Goal: Information Seeking & Learning: Learn about a topic

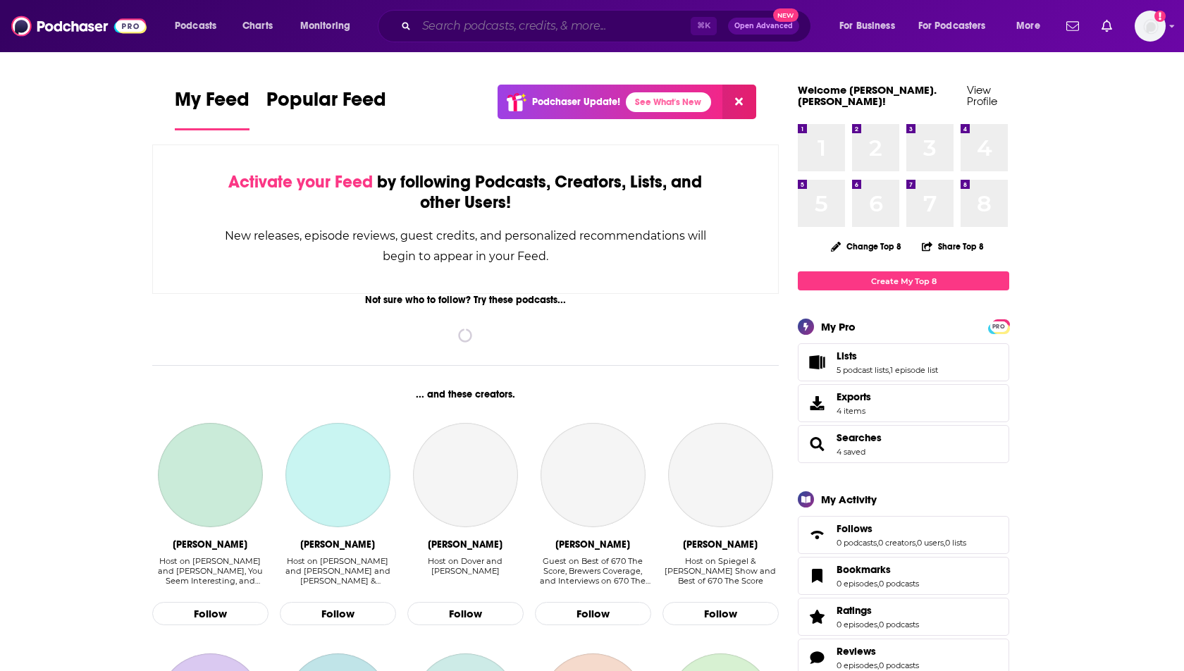
click at [476, 30] on input "Search podcasts, credits, & more..." at bounding box center [554, 26] width 274 height 23
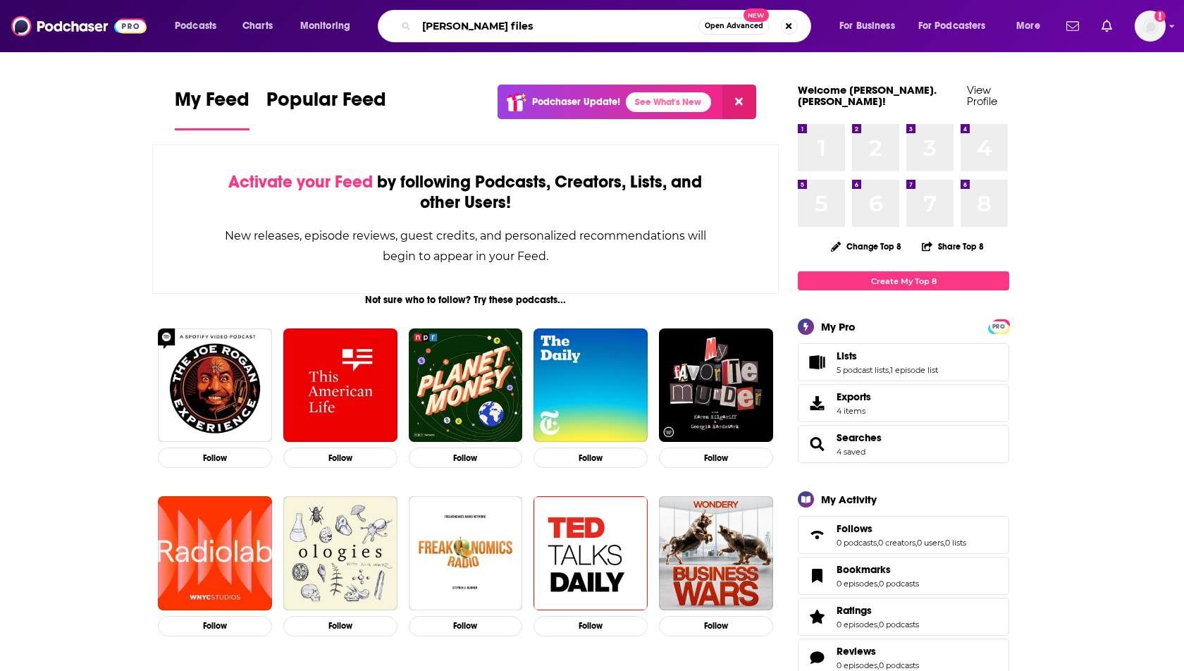
type input "[PERSON_NAME] files"
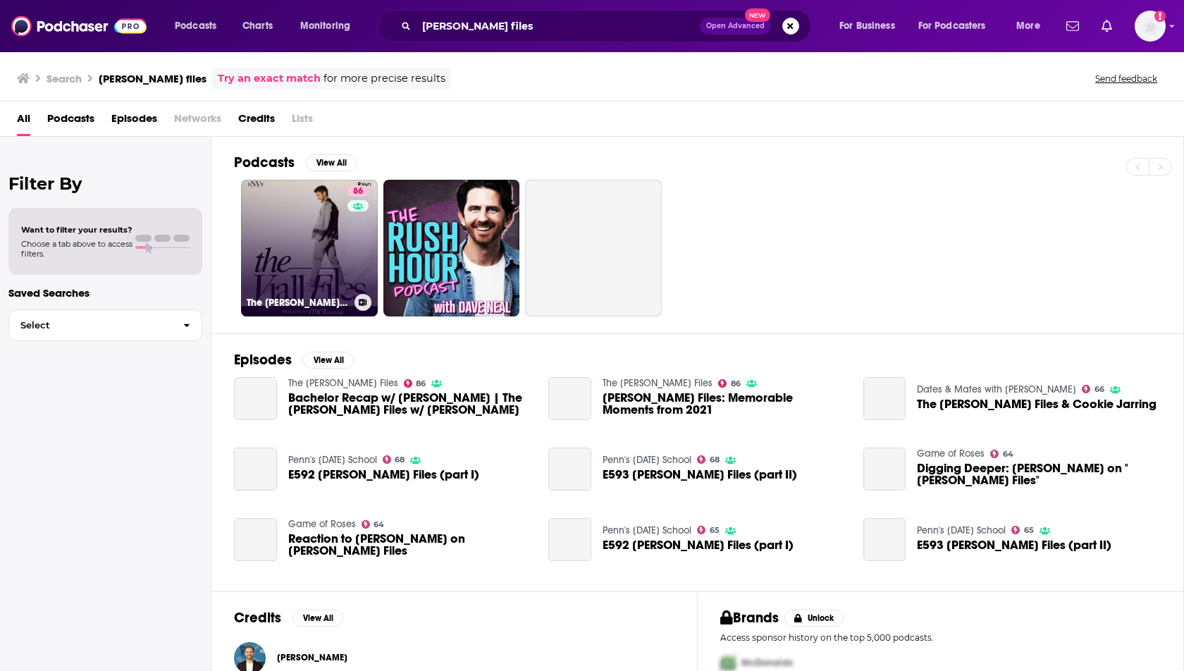
click at [295, 253] on link "86 The [PERSON_NAME] Files" at bounding box center [309, 248] width 137 height 137
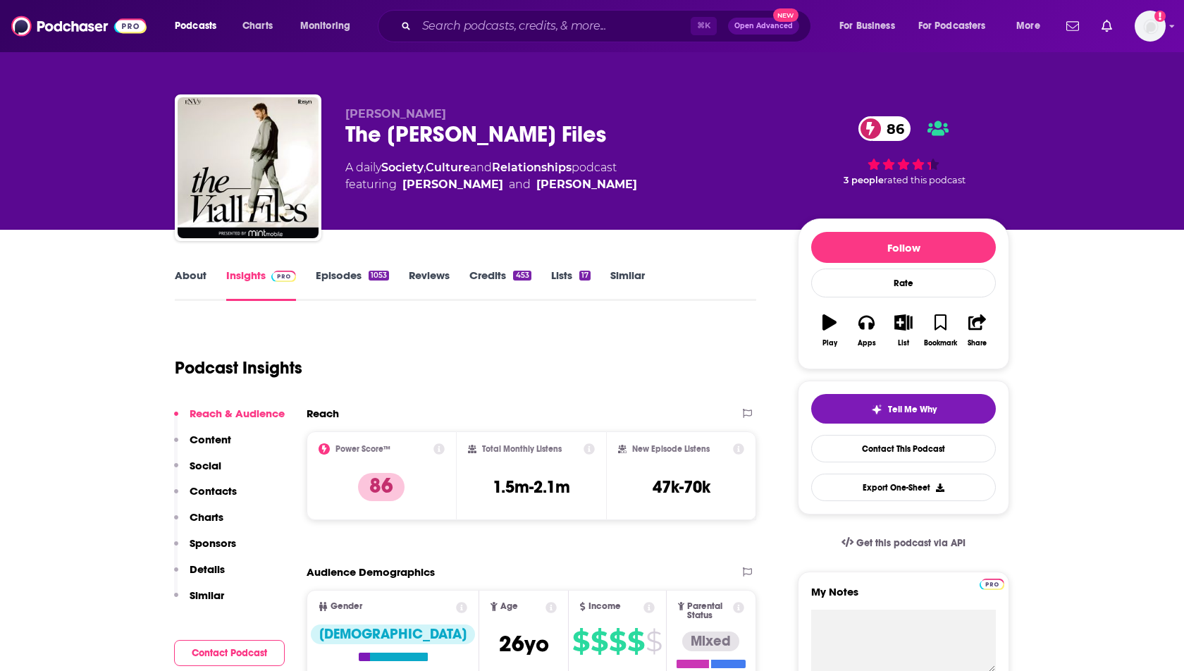
click at [344, 281] on link "Episodes 1053" at bounding box center [352, 285] width 73 height 32
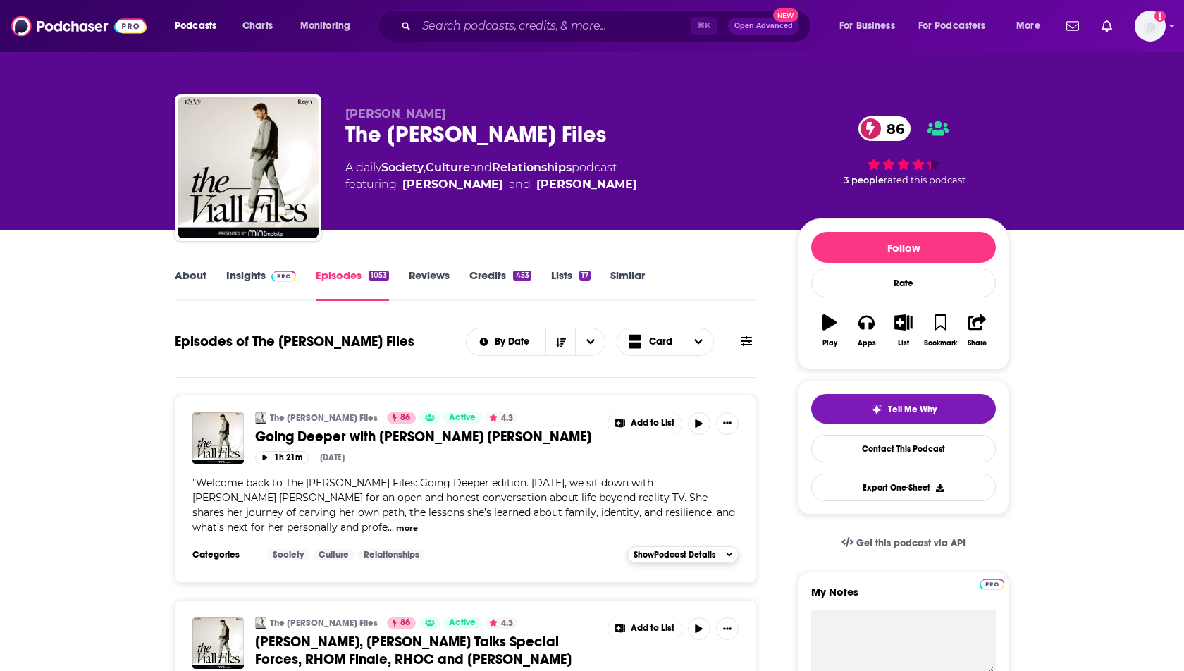
click at [671, 550] on span "Show Podcast Details" at bounding box center [675, 555] width 82 height 10
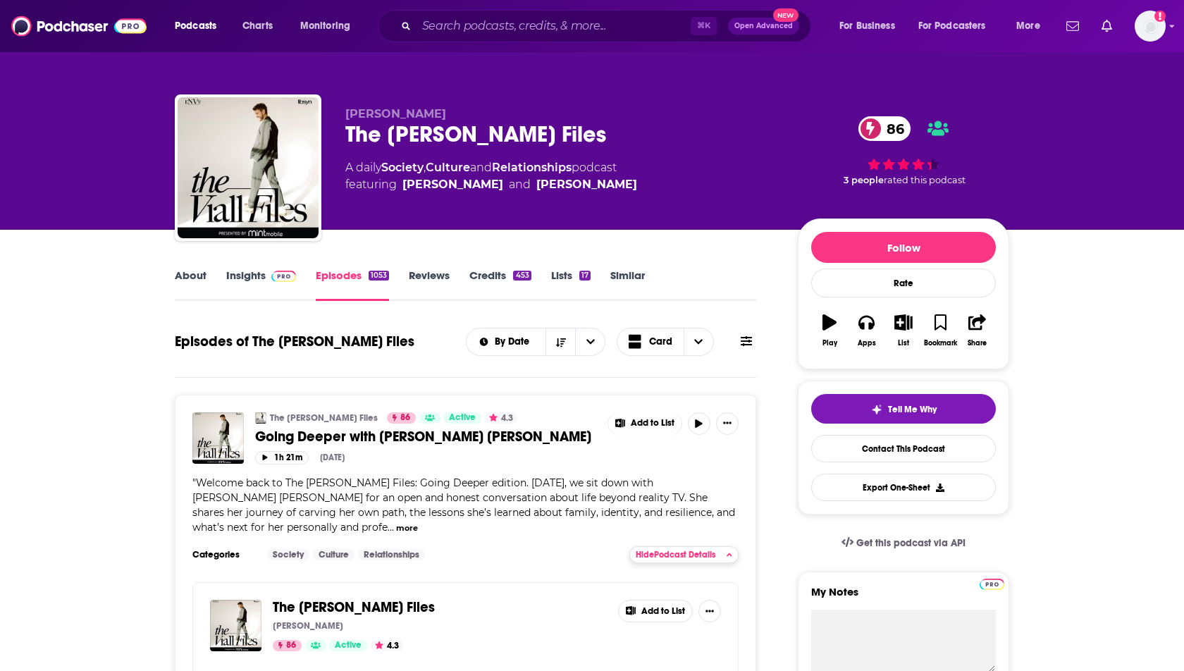
click at [671, 550] on span "Hide Podcast Details" at bounding box center [676, 555] width 80 height 10
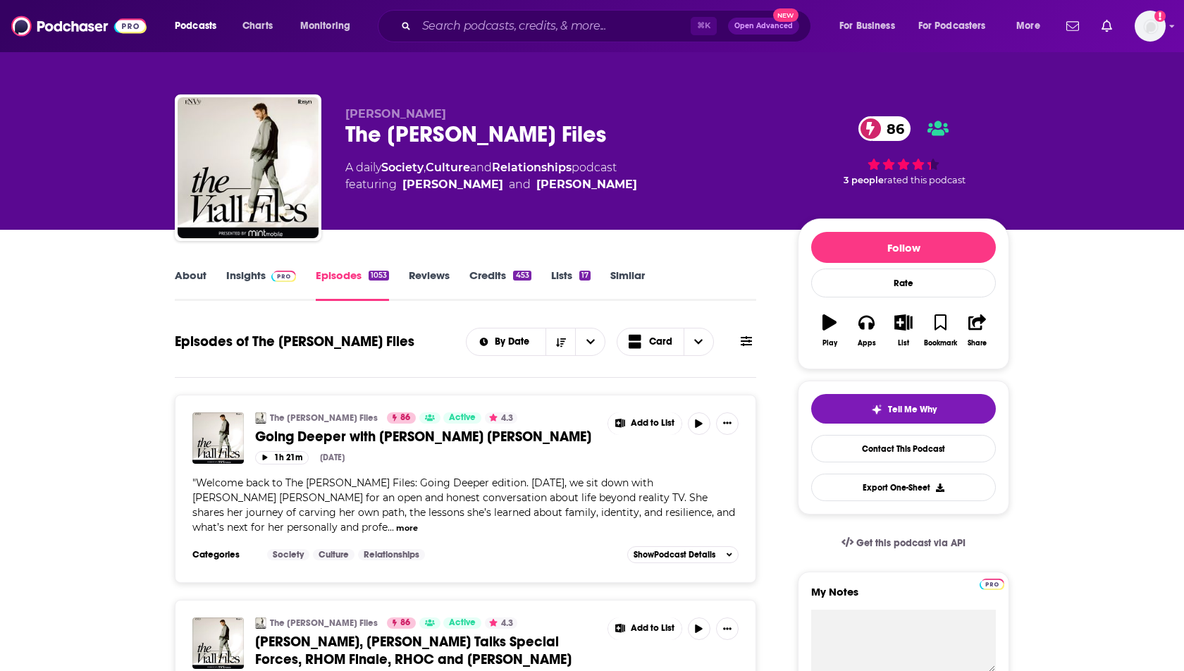
click at [385, 432] on span "Going Deeper with [PERSON_NAME] [PERSON_NAME]" at bounding box center [423, 437] width 336 height 18
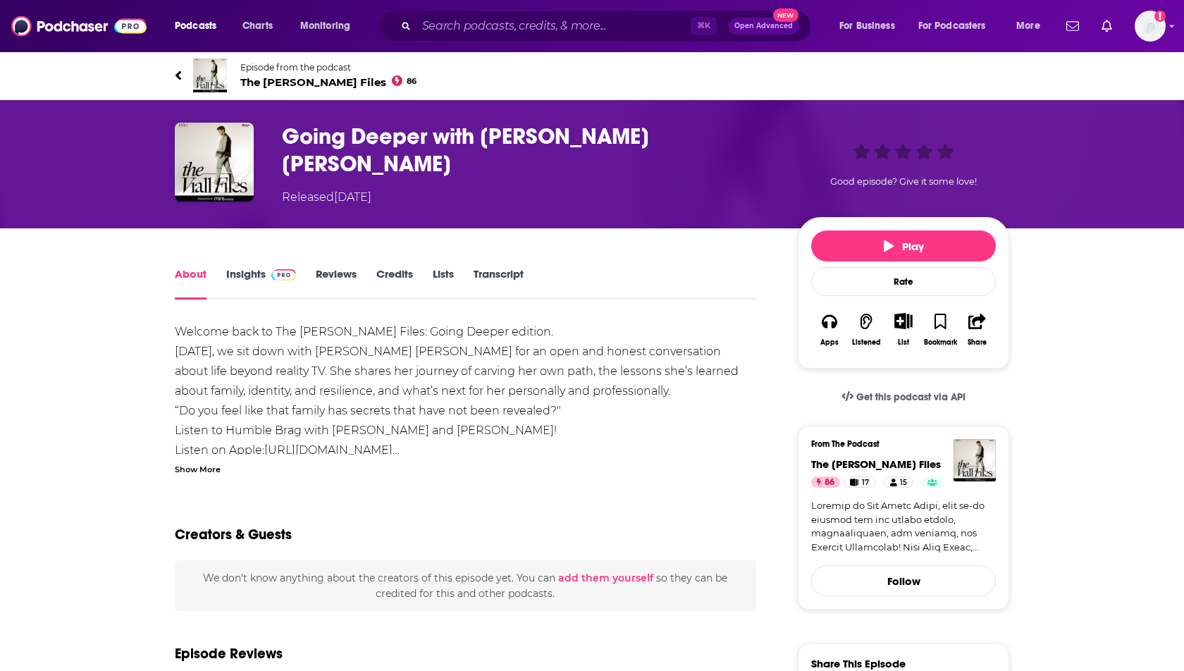
click at [244, 277] on link "Insights" at bounding box center [261, 283] width 70 height 32
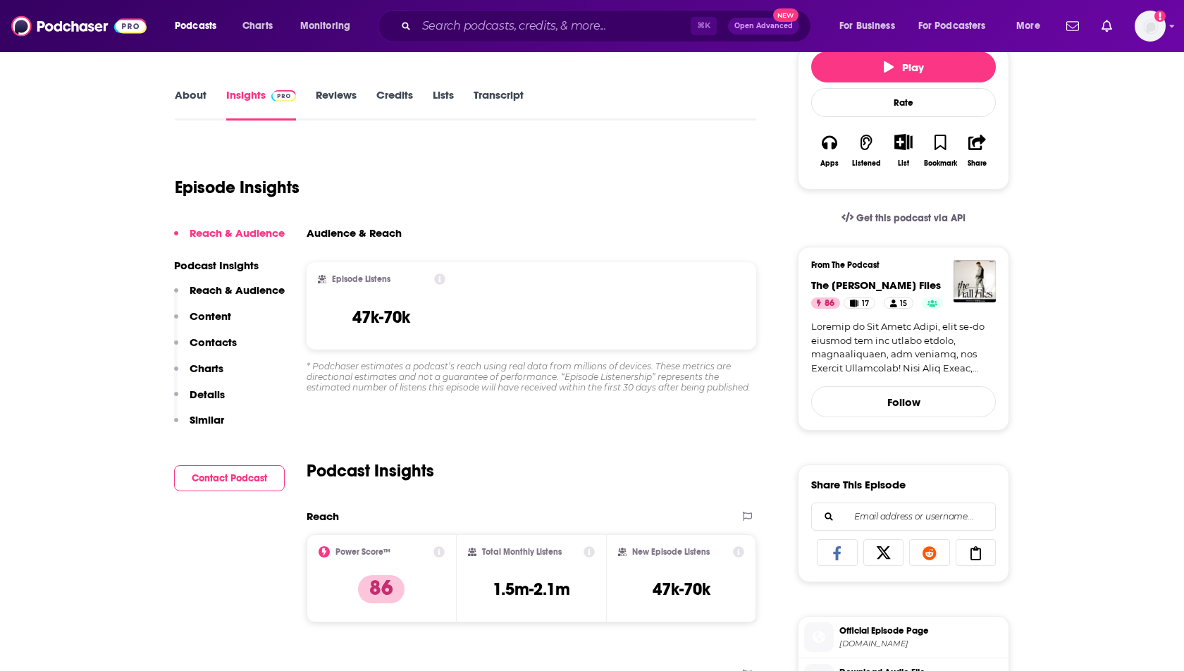
scroll to position [204, 0]
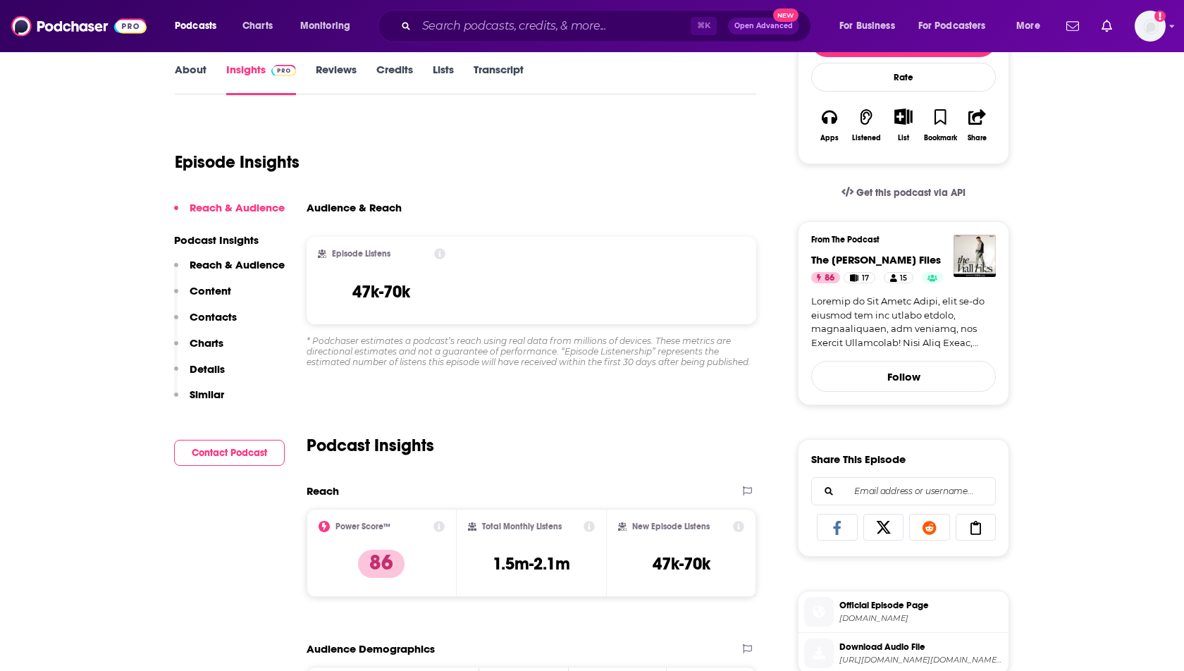
click at [442, 249] on icon at bounding box center [439, 253] width 11 height 11
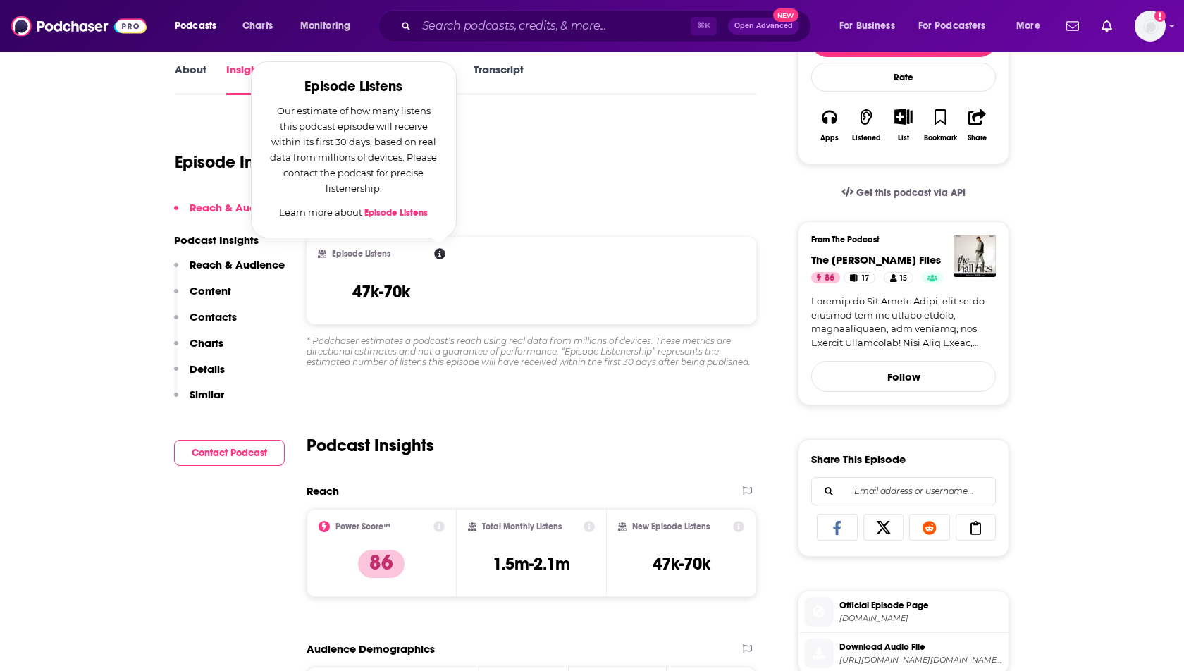
click at [442, 249] on icon at bounding box center [439, 253] width 11 height 11
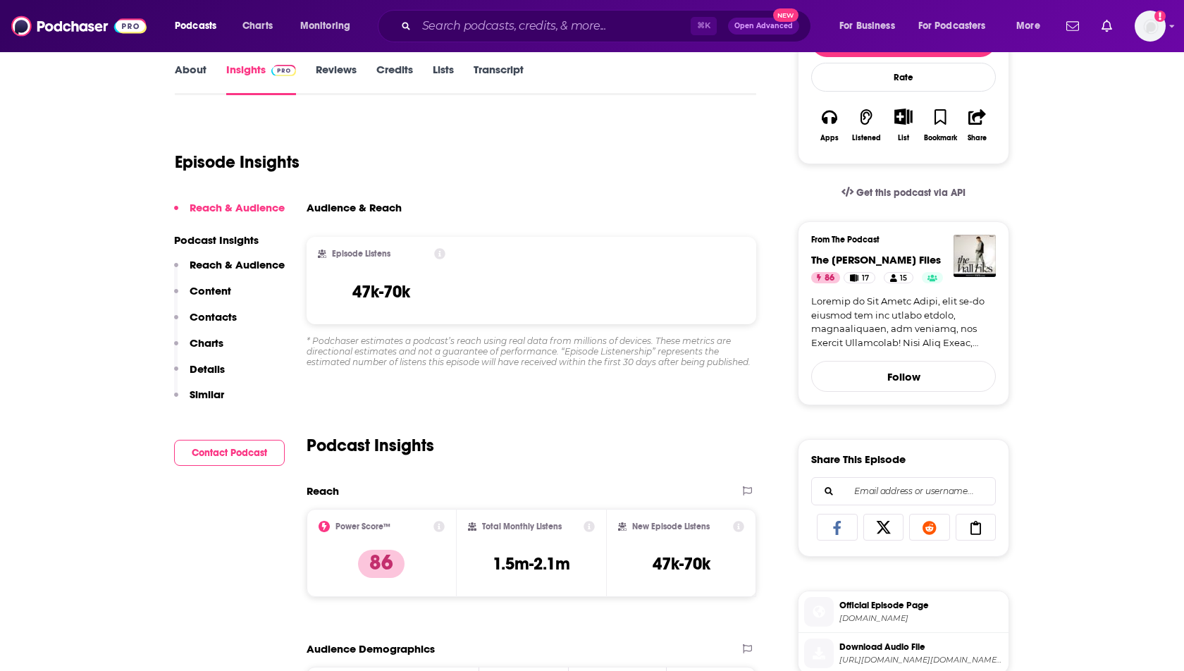
click at [560, 147] on div "Episode Insights" at bounding box center [466, 154] width 582 height 72
click at [1148, 20] on img "Logged in as heidi.egloff" at bounding box center [1150, 26] width 31 height 31
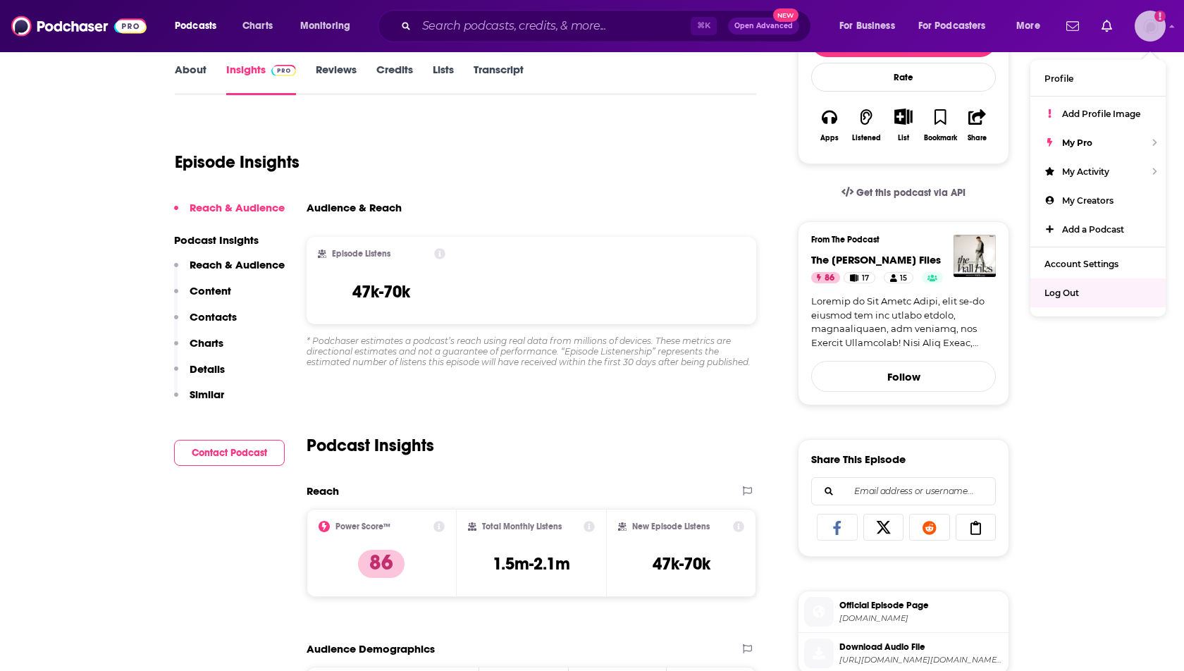
click at [1077, 300] on div "Log Out" at bounding box center [1098, 292] width 135 height 29
